Goal: Find contact information: Find contact information

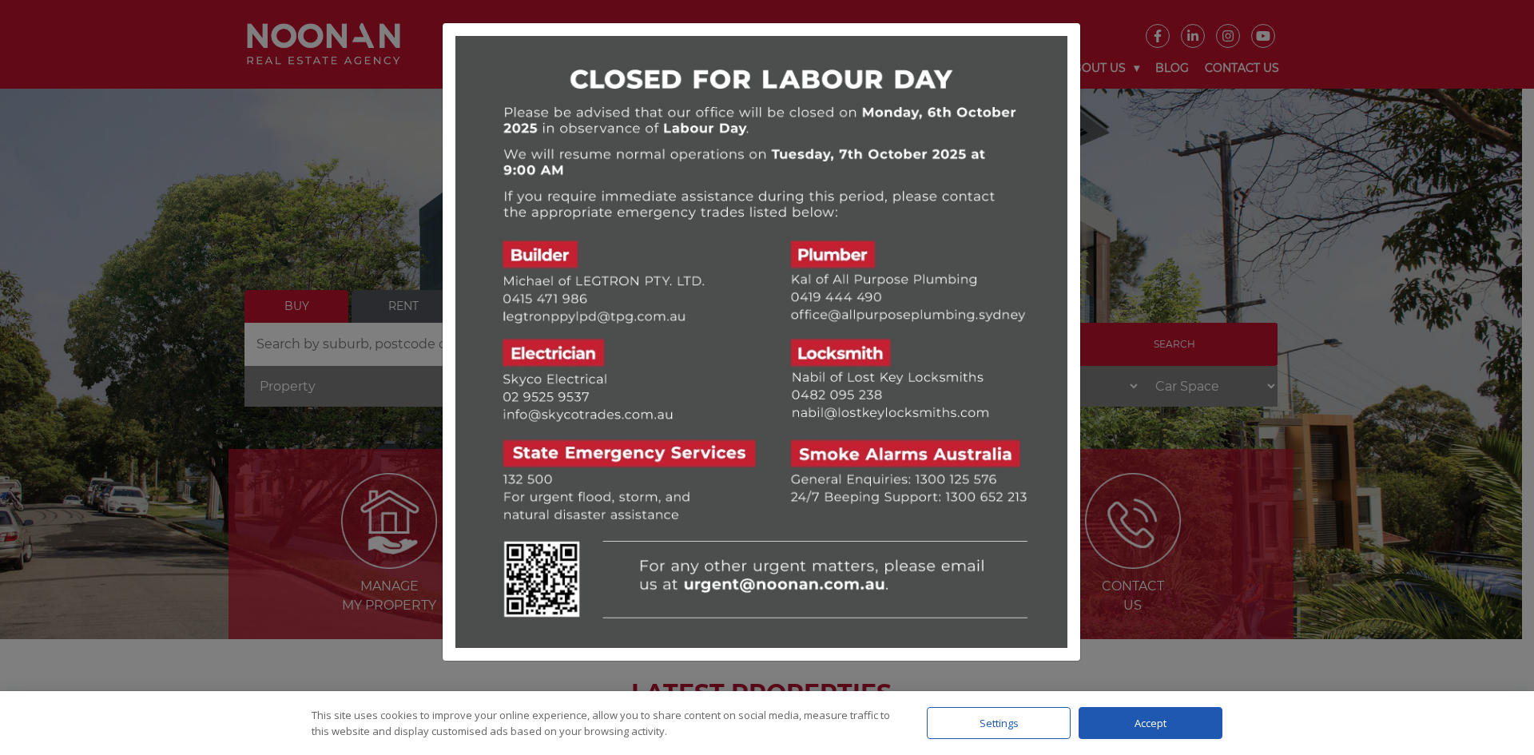
click at [267, 181] on div at bounding box center [767, 377] width 1534 height 755
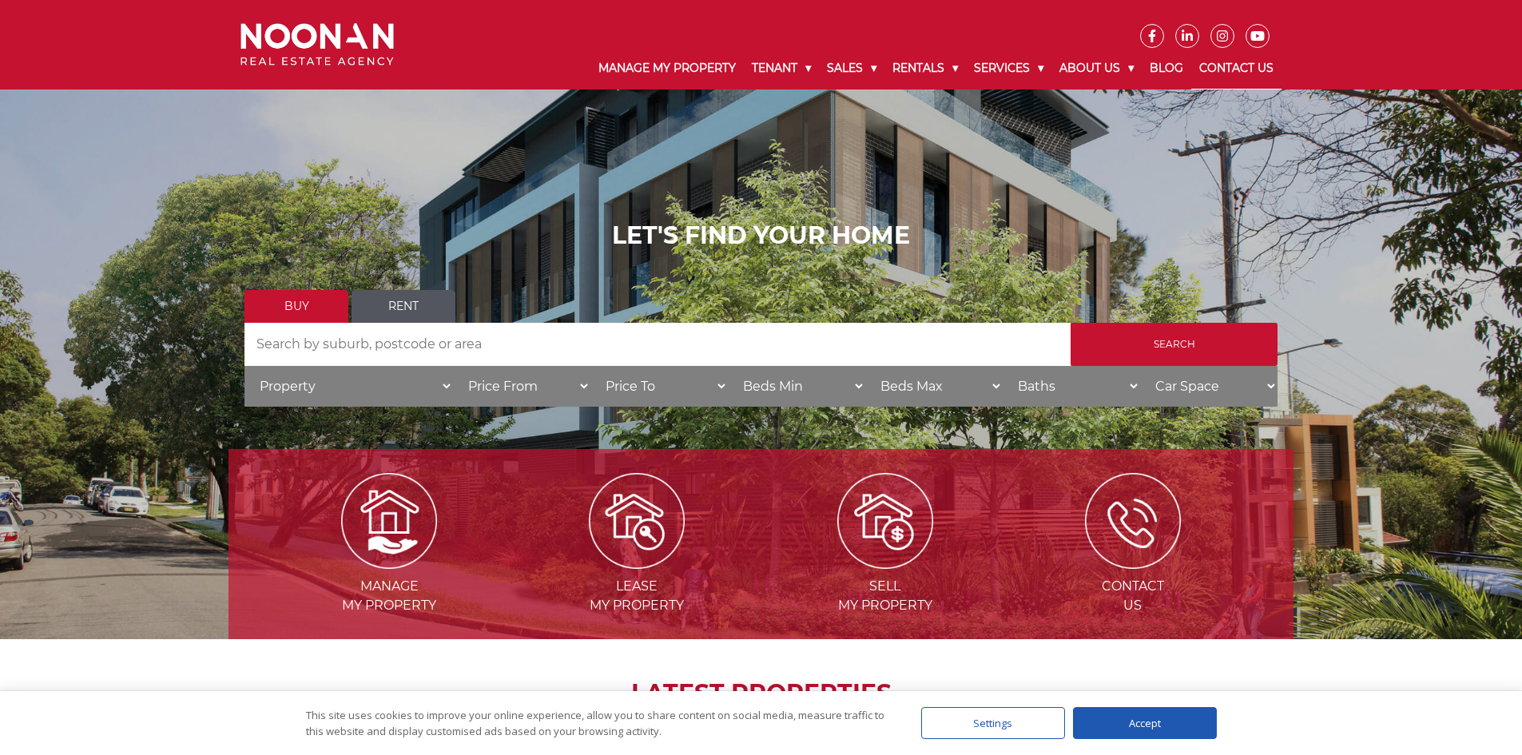
click at [1231, 61] on link "Contact Us" at bounding box center [1236, 69] width 90 height 42
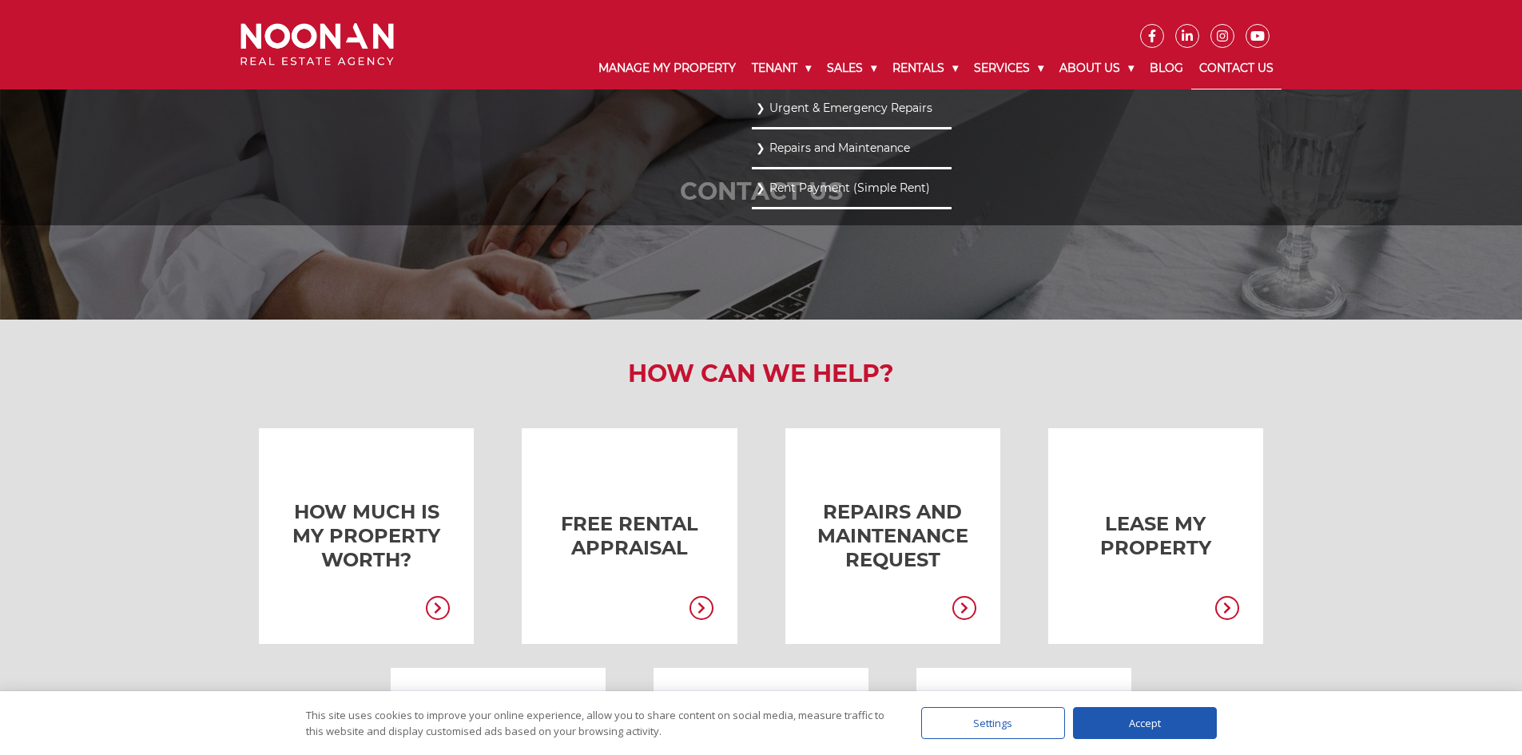
click at [776, 145] on link "Repairs and Maintenance" at bounding box center [852, 148] width 192 height 22
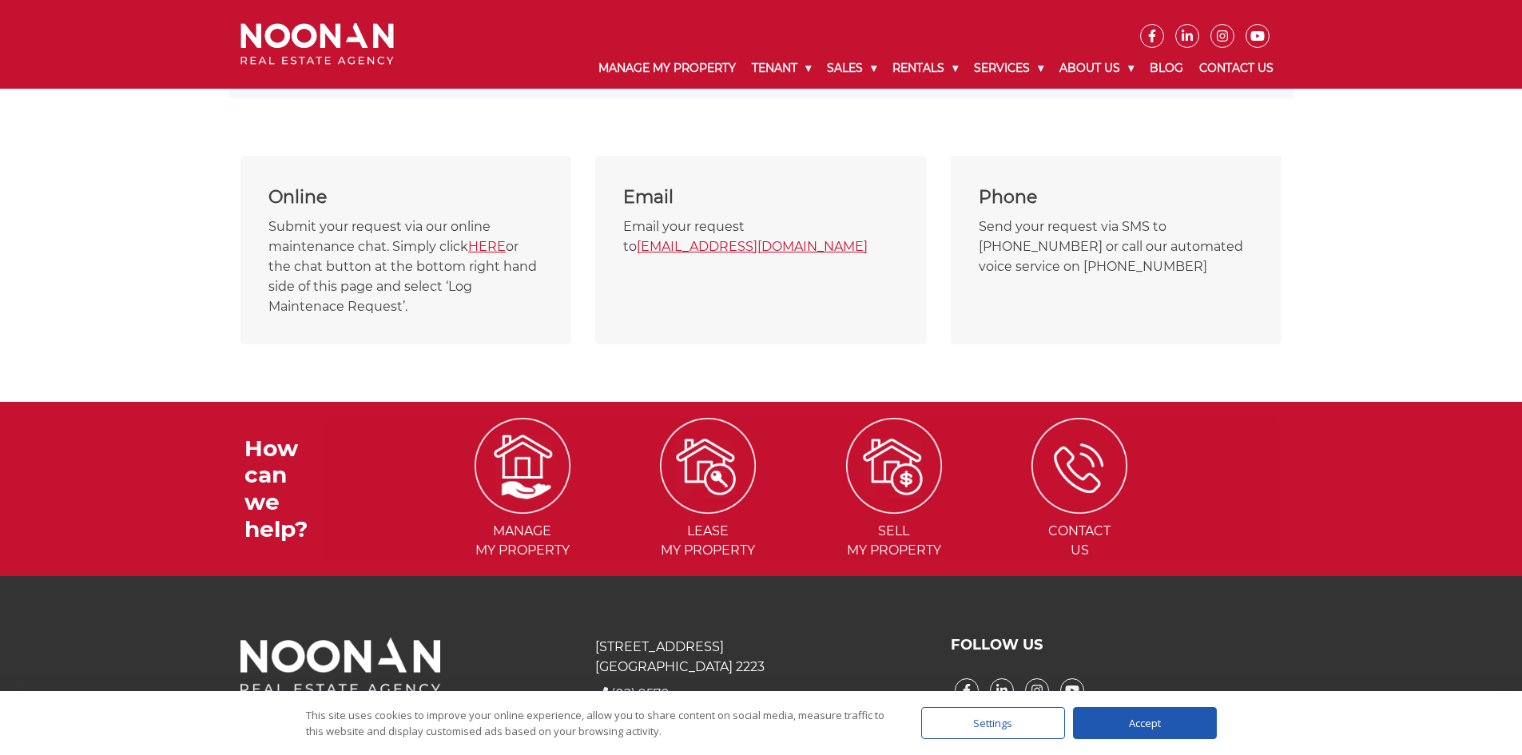
scroll to position [832, 0]
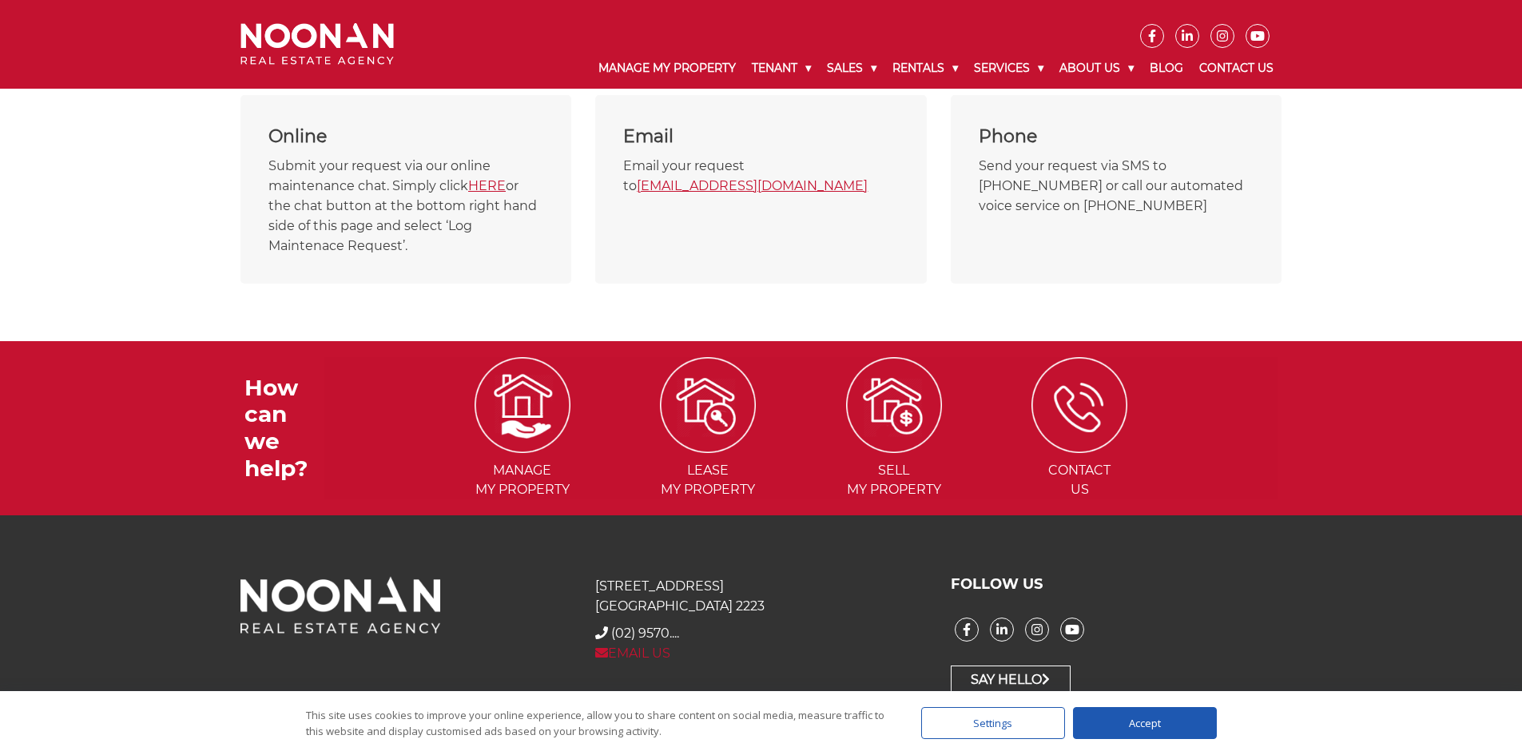
click at [634, 657] on link "EMAIL US" at bounding box center [632, 653] width 75 height 15
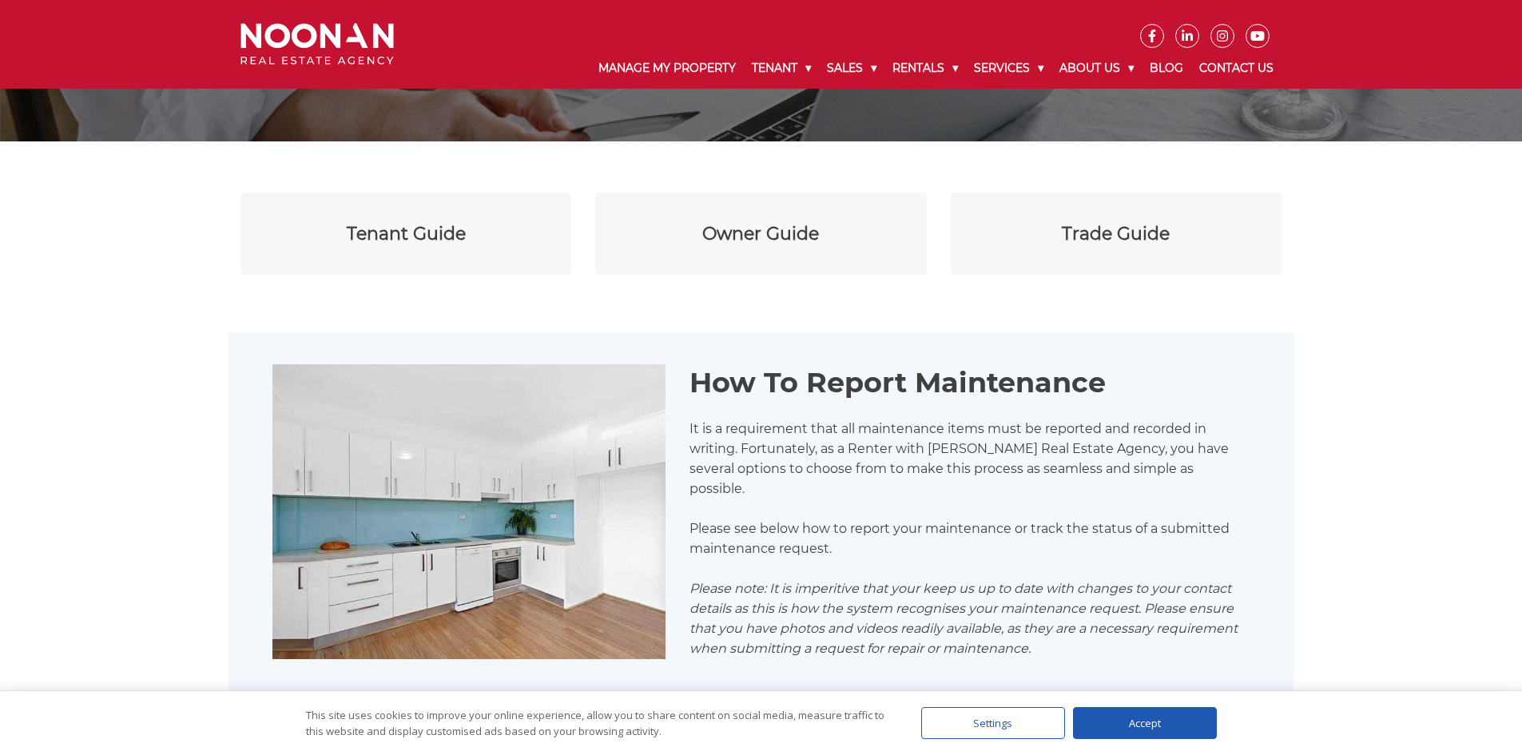
scroll to position [0, 0]
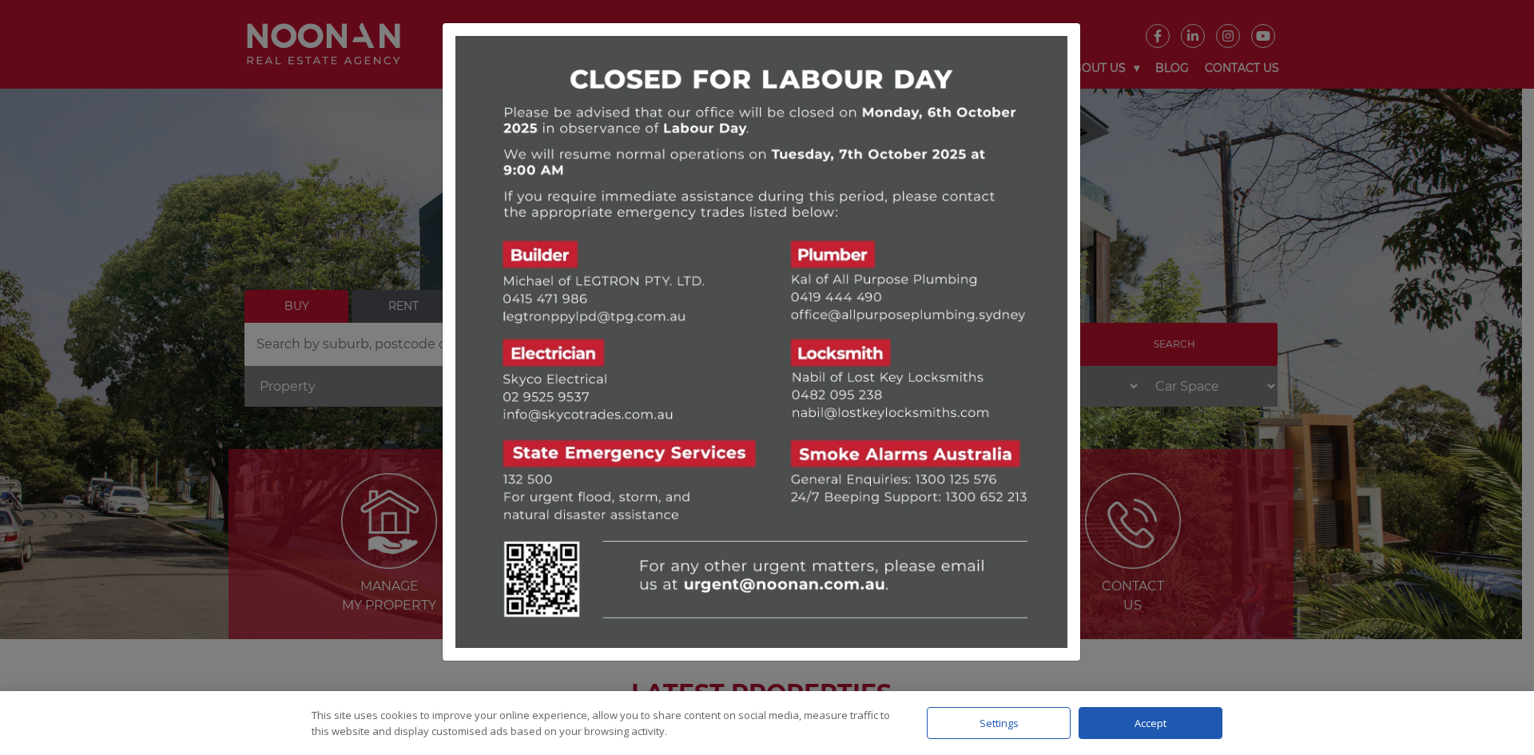
click at [1147, 225] on div at bounding box center [767, 377] width 1534 height 755
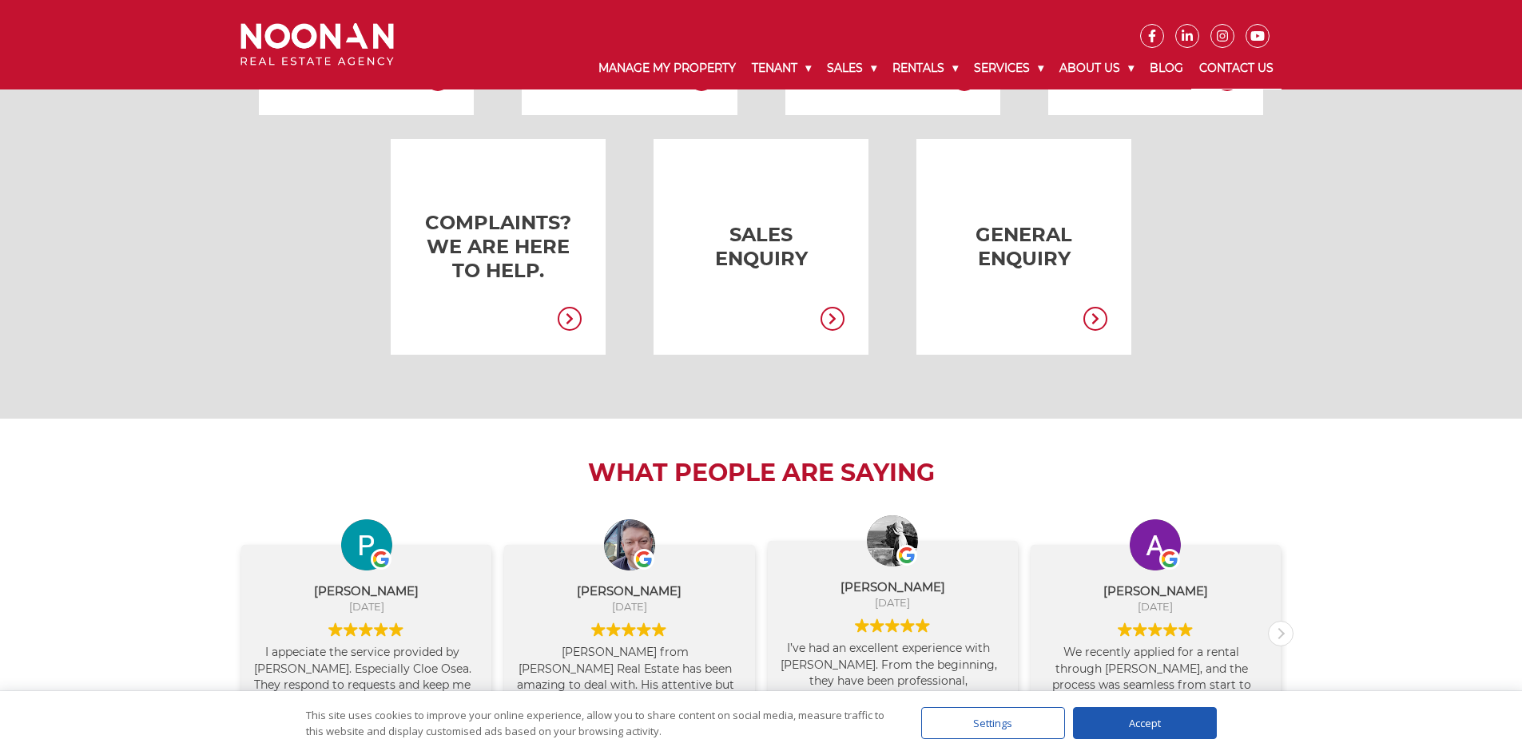
scroll to position [639, 0]
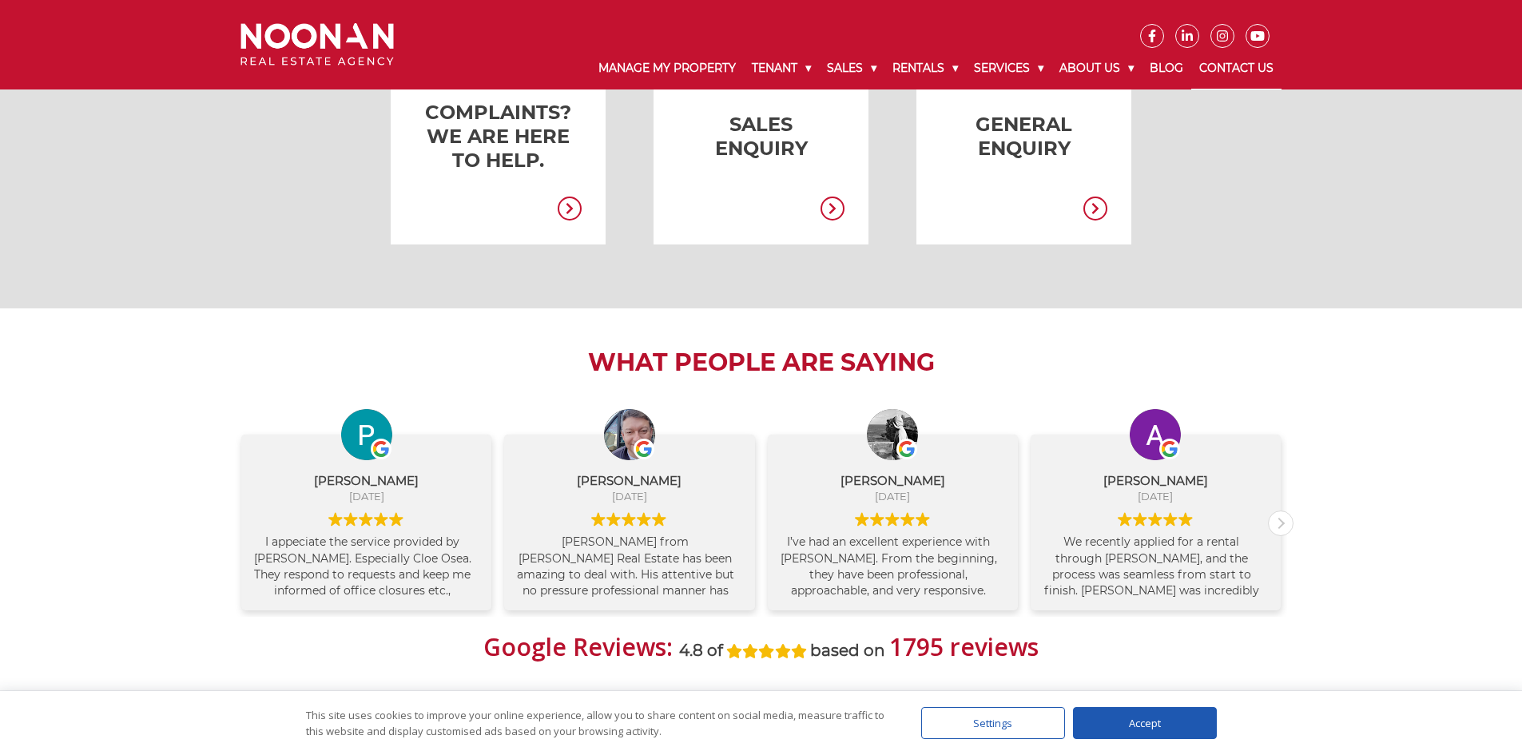
click at [1131, 729] on div "Accept" at bounding box center [1145, 723] width 144 height 32
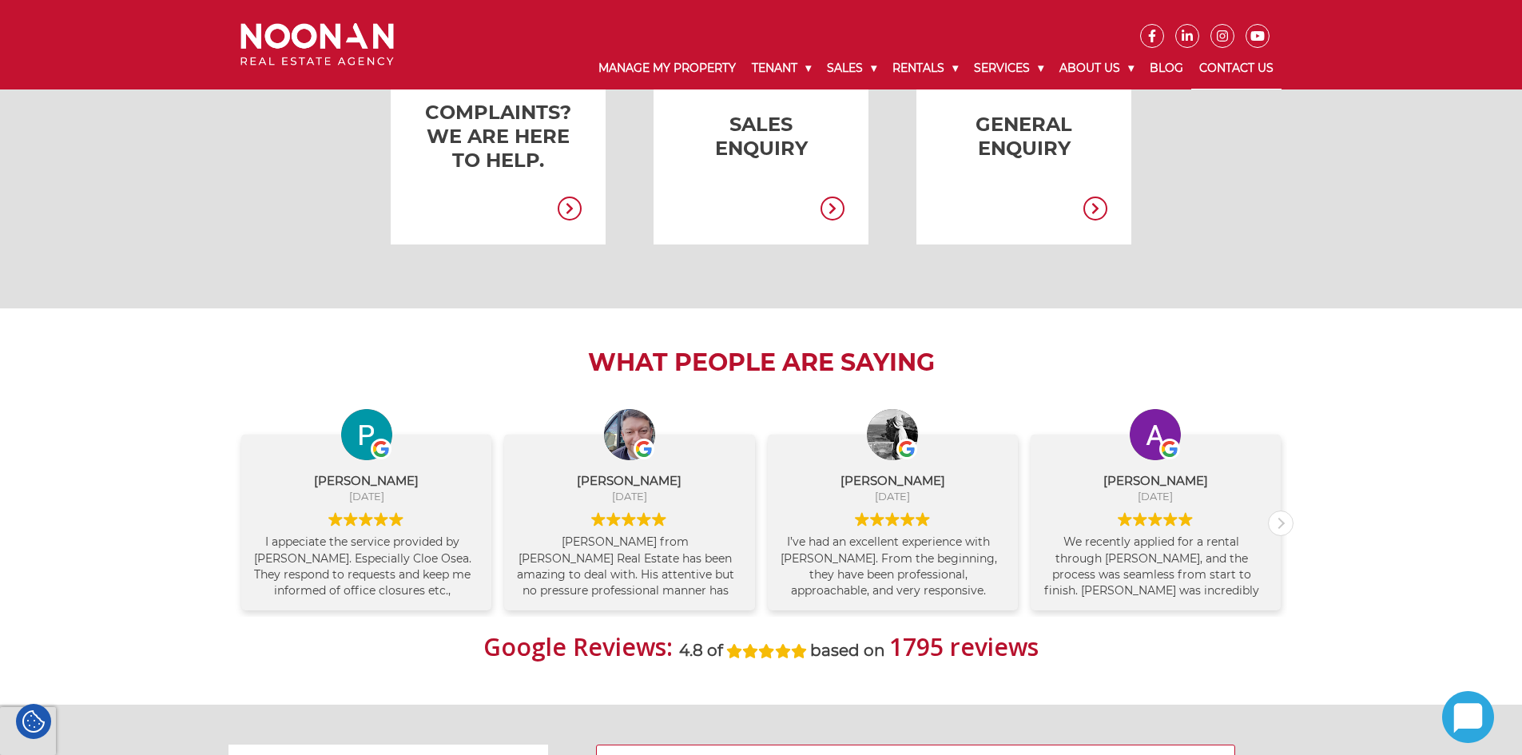
click at [994, 153] on link at bounding box center [999, 137] width 215 height 216
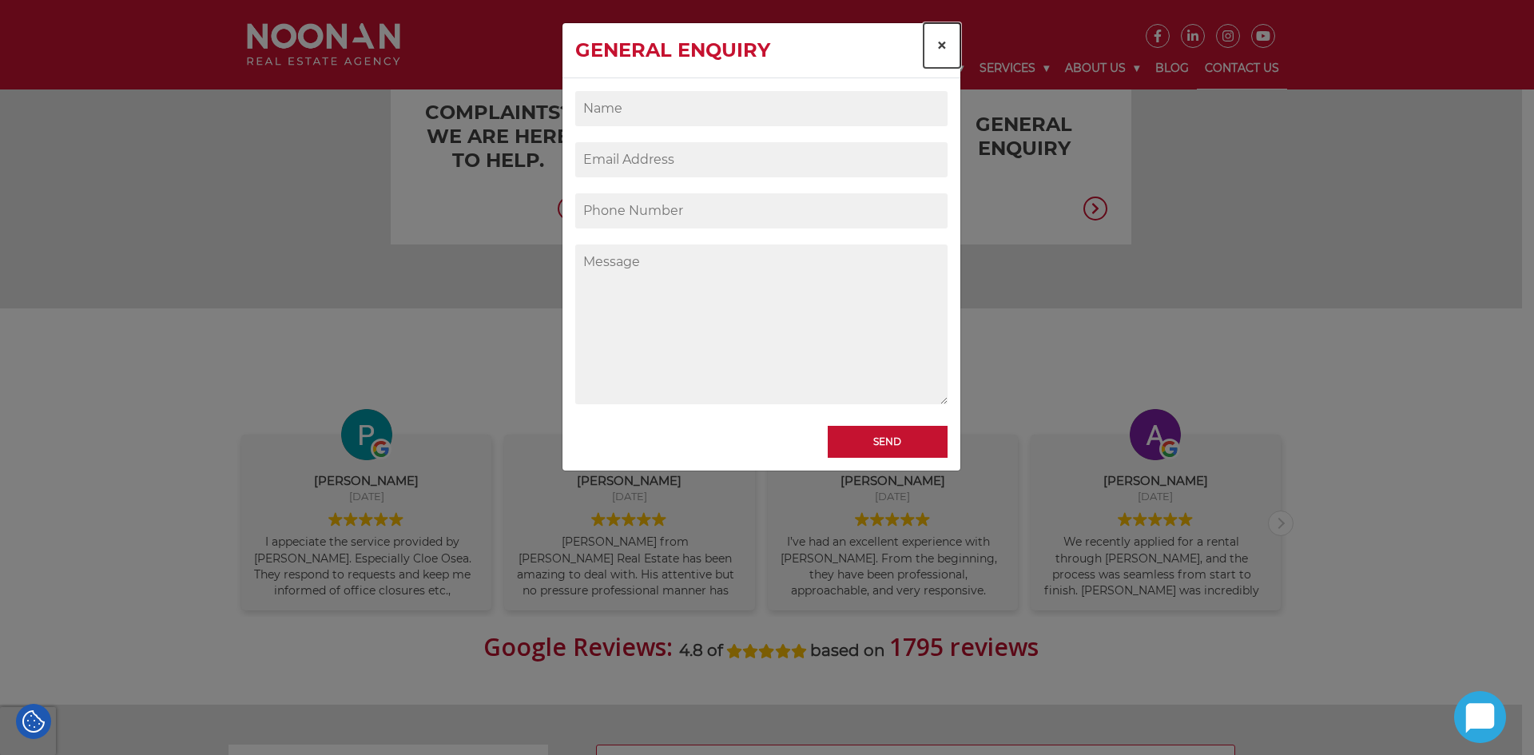
click at [940, 46] on span "×" at bounding box center [941, 45] width 11 height 23
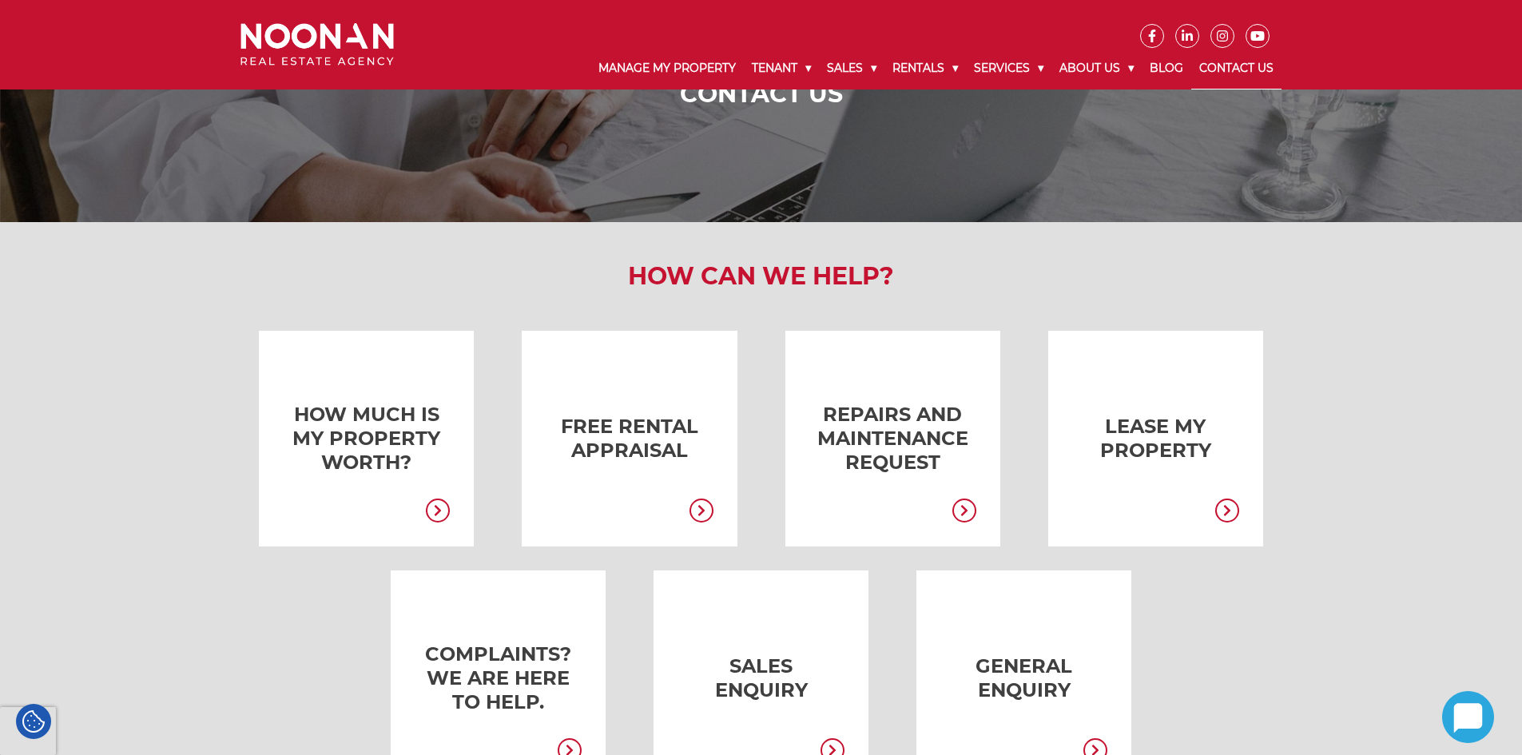
scroll to position [0, 0]
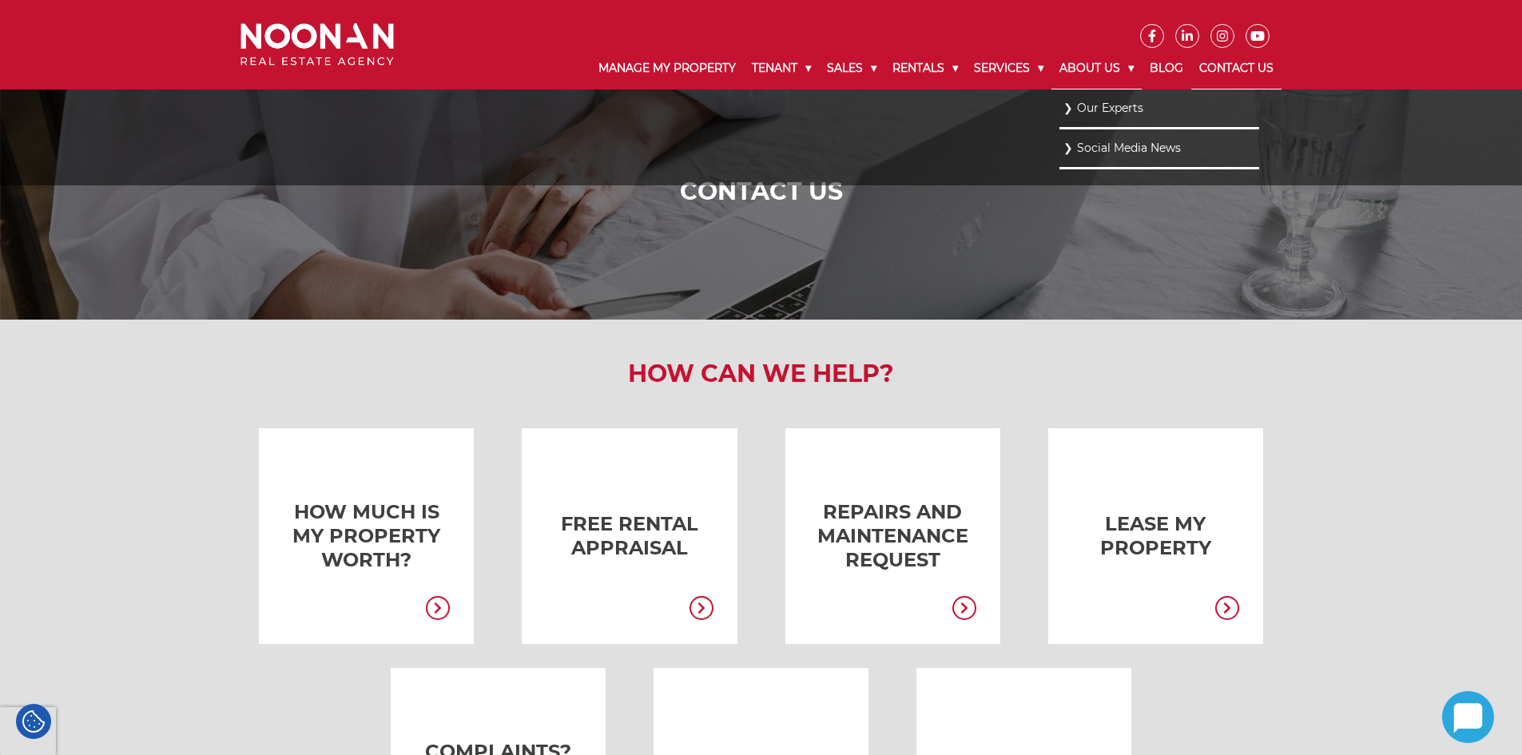
click at [1098, 70] on link "About Us" at bounding box center [1096, 69] width 90 height 42
click at [1093, 116] on link "Our Experts" at bounding box center [1159, 108] width 192 height 22
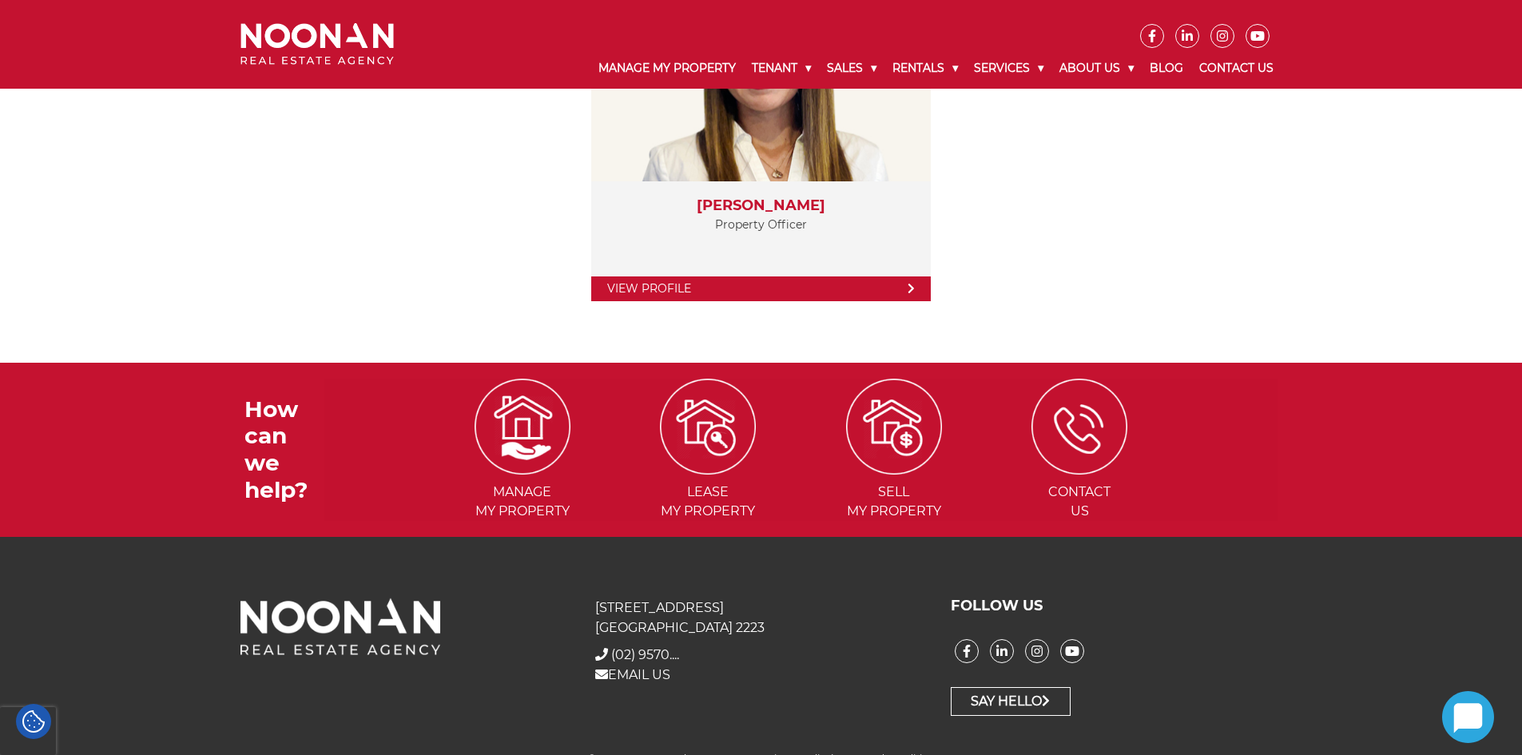
scroll to position [3351, 0]
